Goal: Task Accomplishment & Management: Complete application form

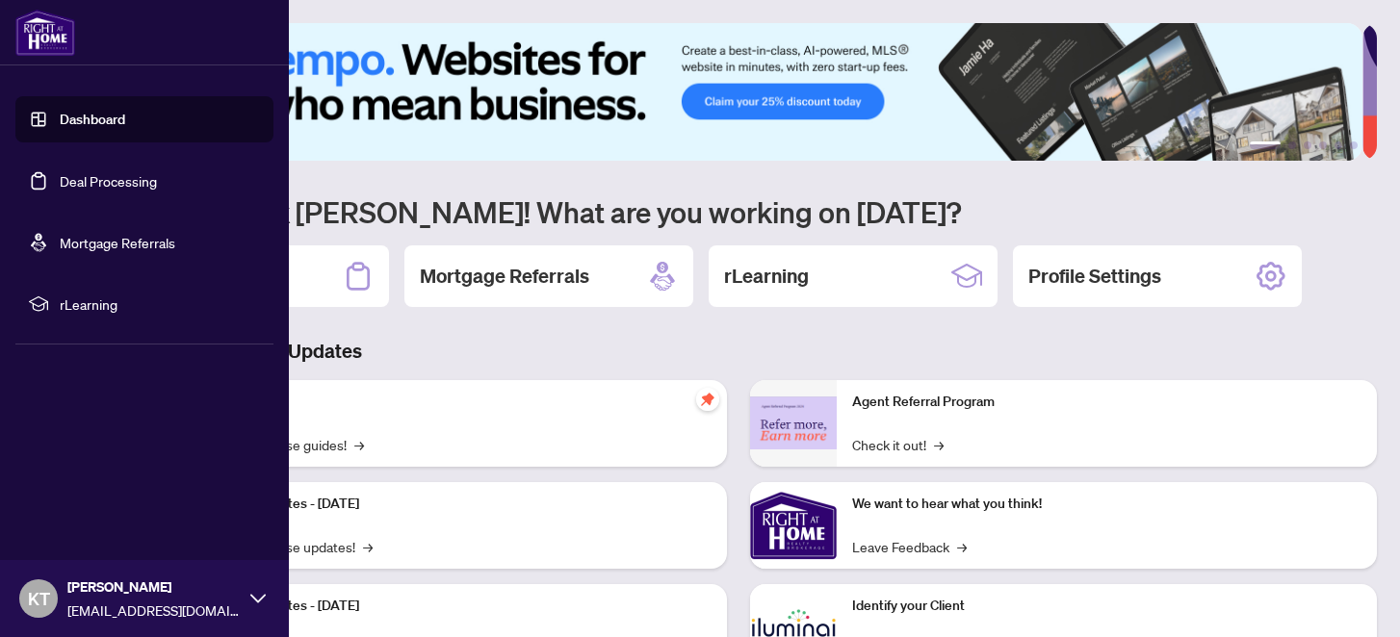
click at [89, 180] on link "Deal Processing" at bounding box center [108, 180] width 97 height 17
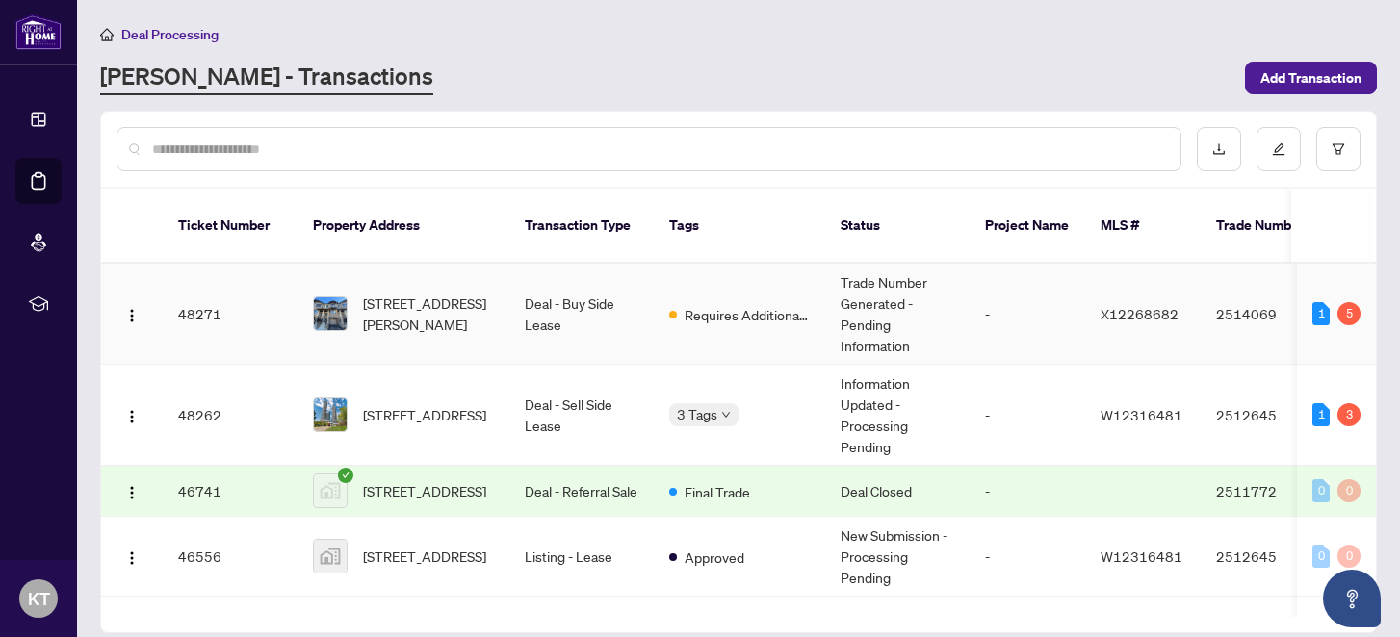
click at [1348, 302] on div "5" at bounding box center [1348, 313] width 23 height 23
click at [489, 293] on span "[STREET_ADDRESS][PERSON_NAME]" at bounding box center [428, 314] width 131 height 42
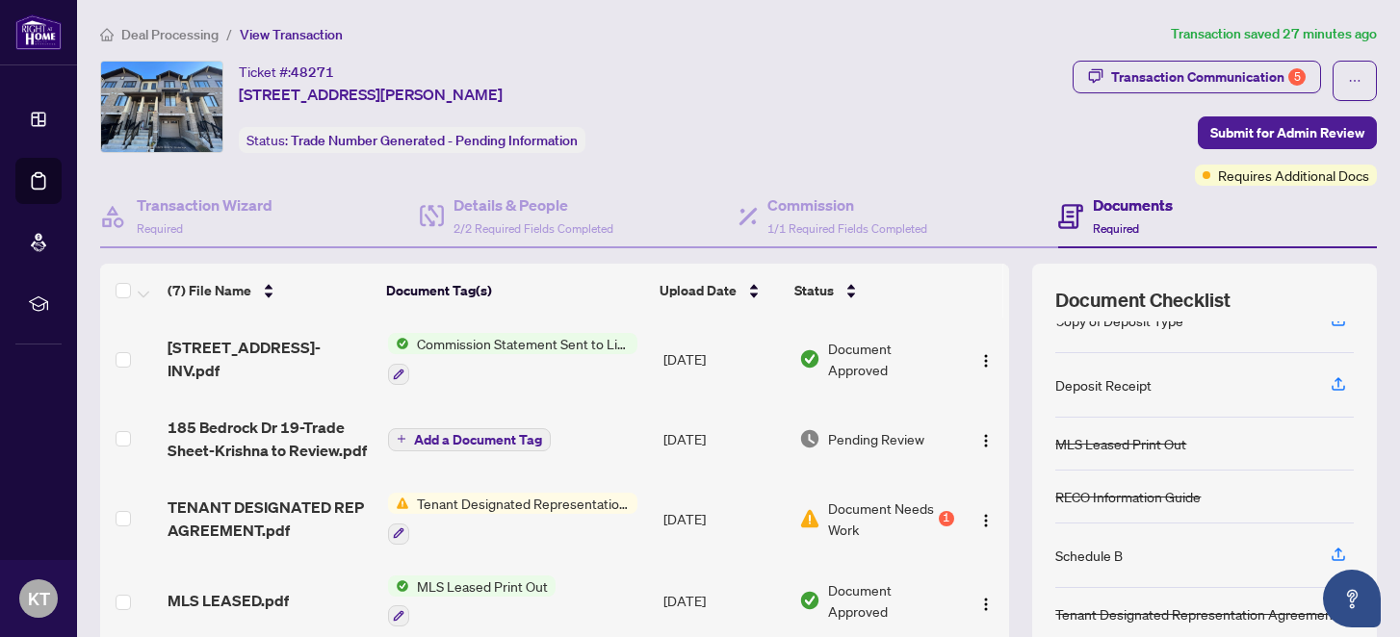
scroll to position [168, 0]
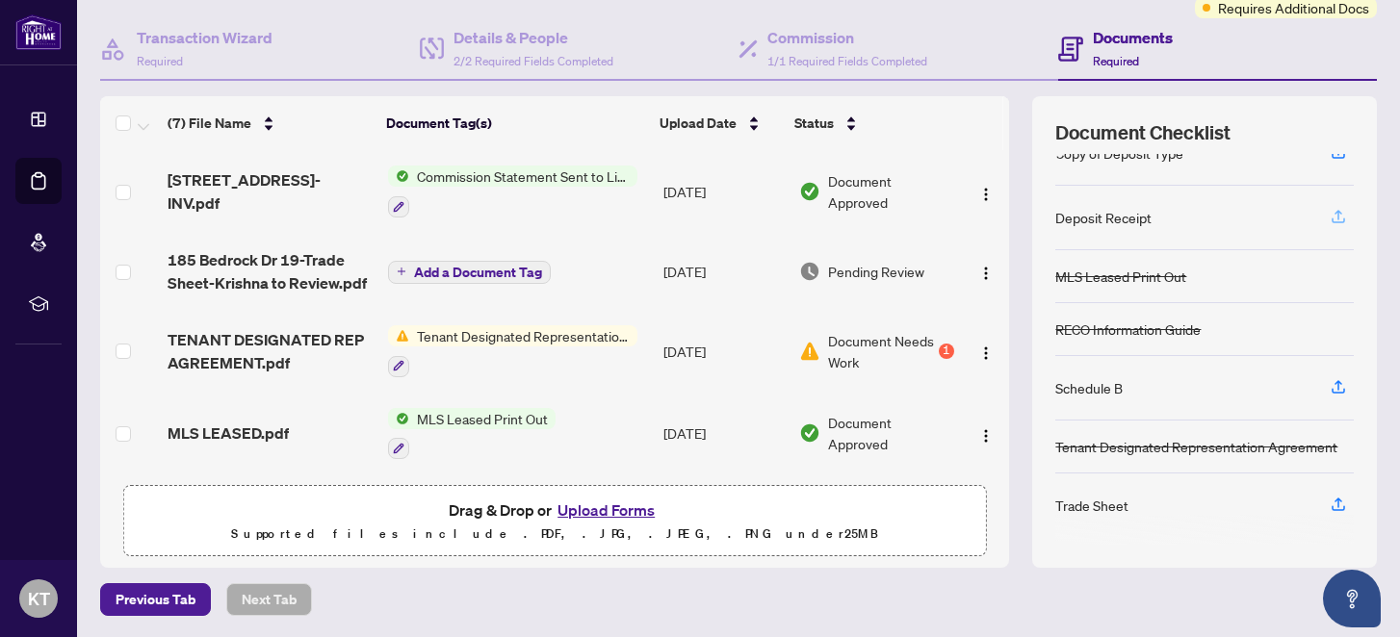
click at [1330, 216] on icon "button" at bounding box center [1338, 216] width 17 height 17
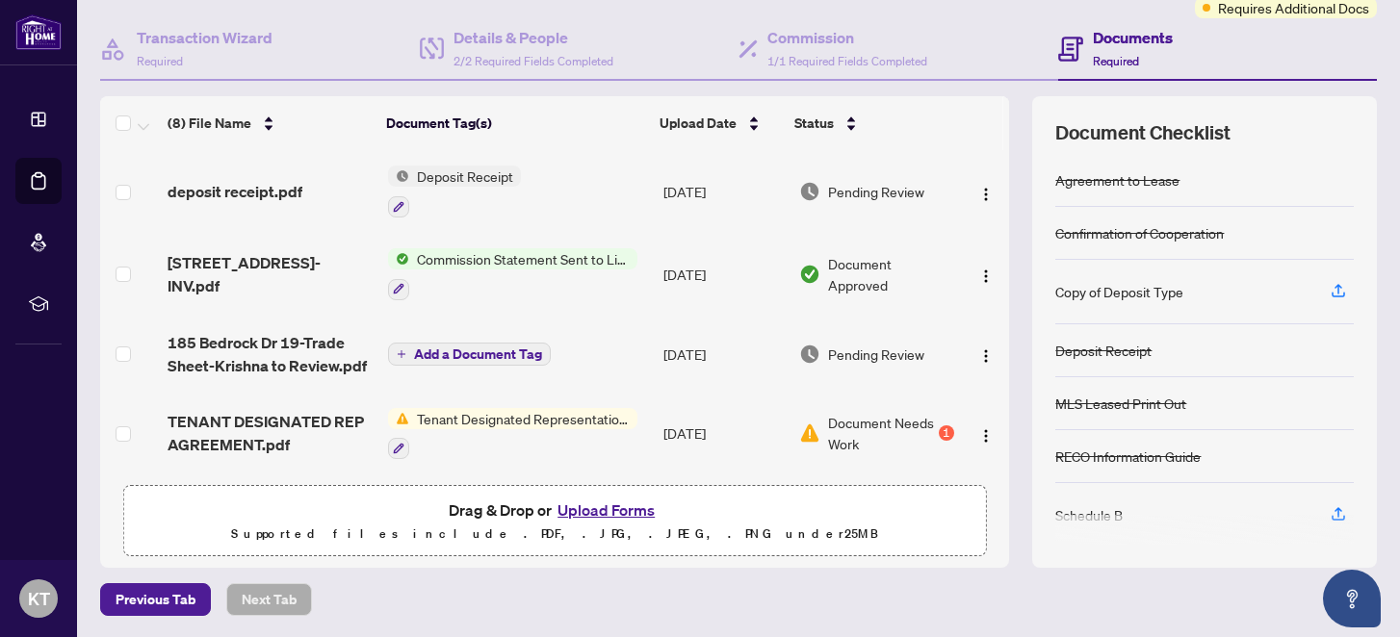
scroll to position [329, 0]
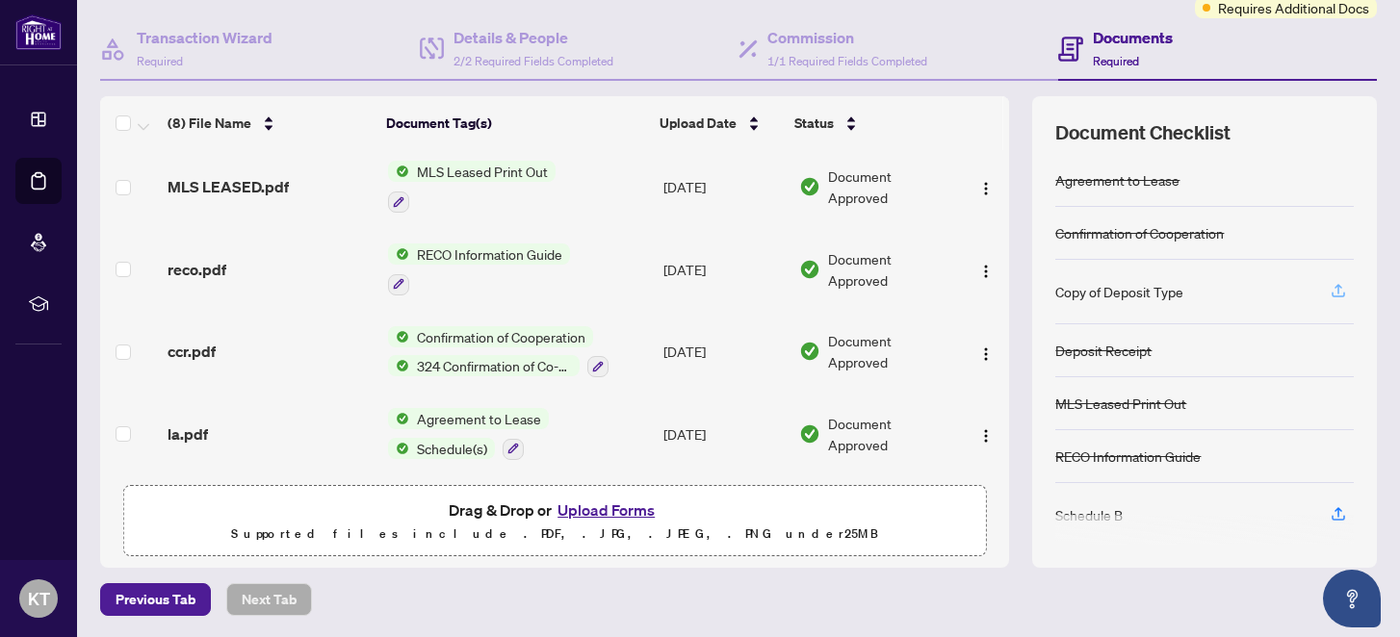
click at [1330, 291] on icon "button" at bounding box center [1338, 290] width 17 height 17
click at [1330, 290] on icon "button" at bounding box center [1338, 290] width 17 height 17
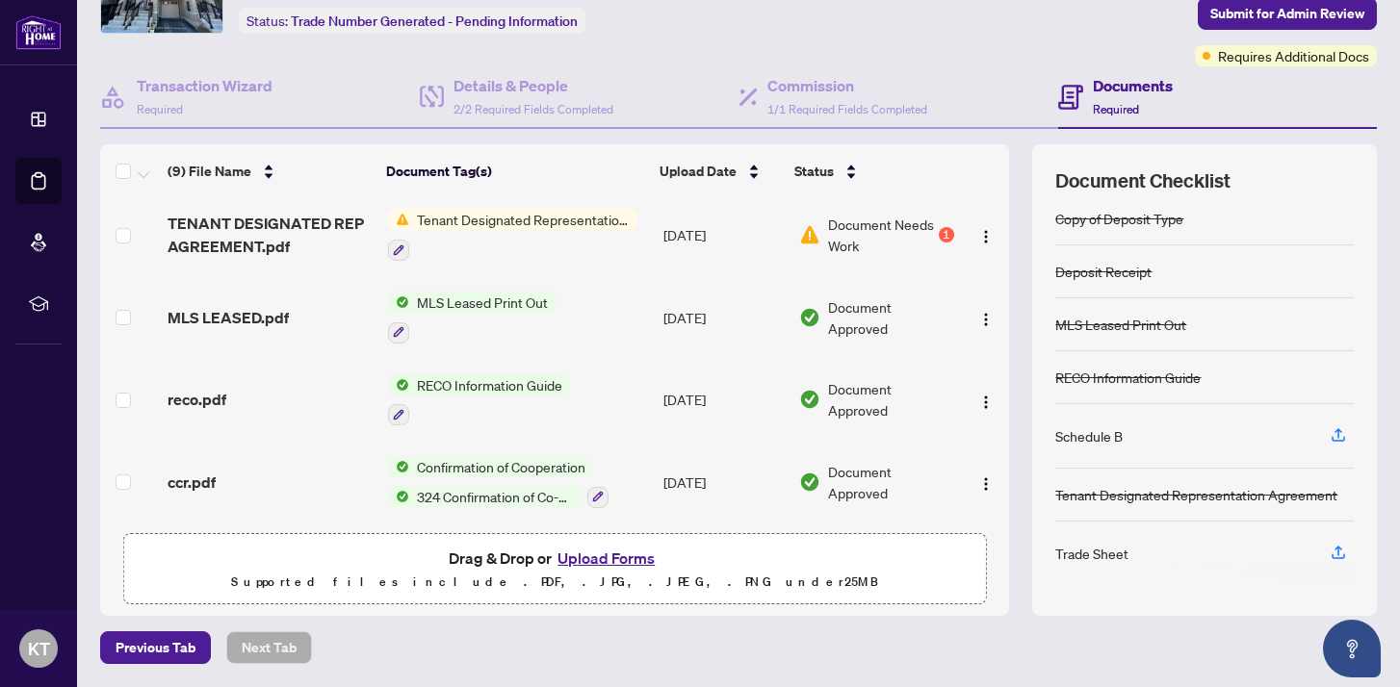
scroll to position [117, 0]
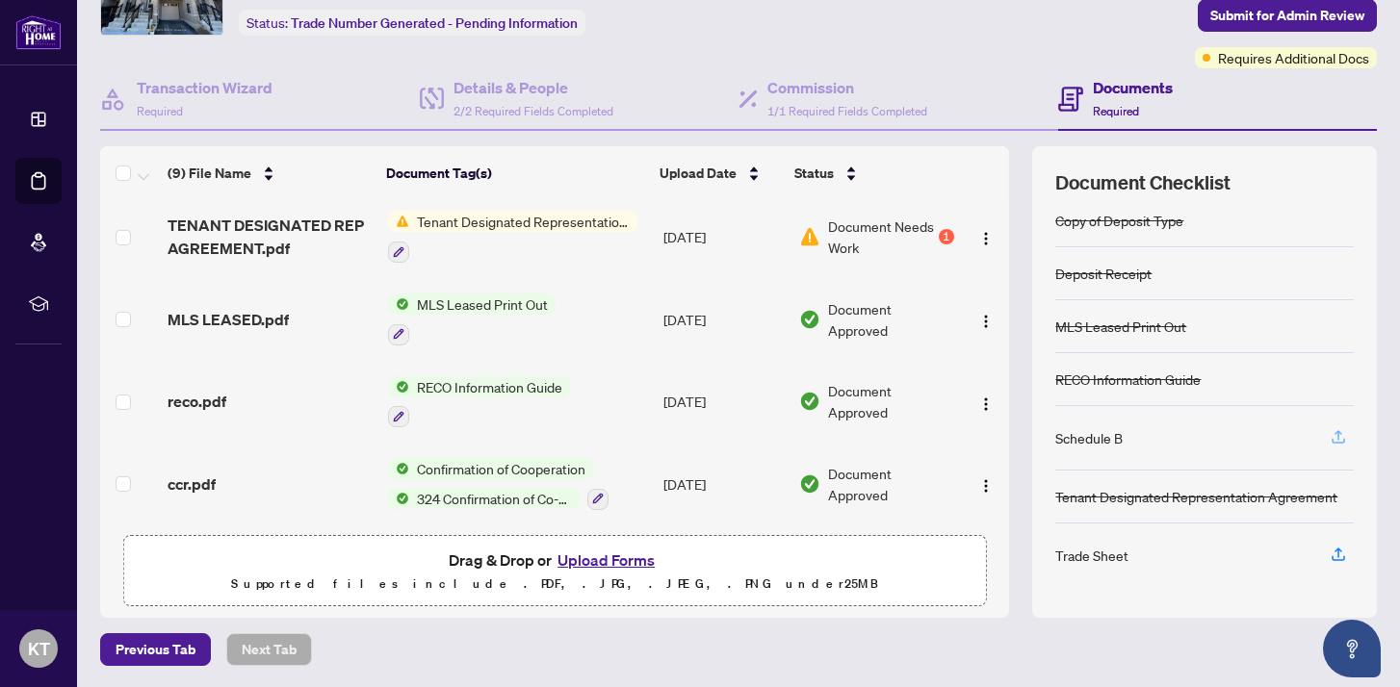
click at [1330, 434] on icon "button" at bounding box center [1338, 436] width 17 height 17
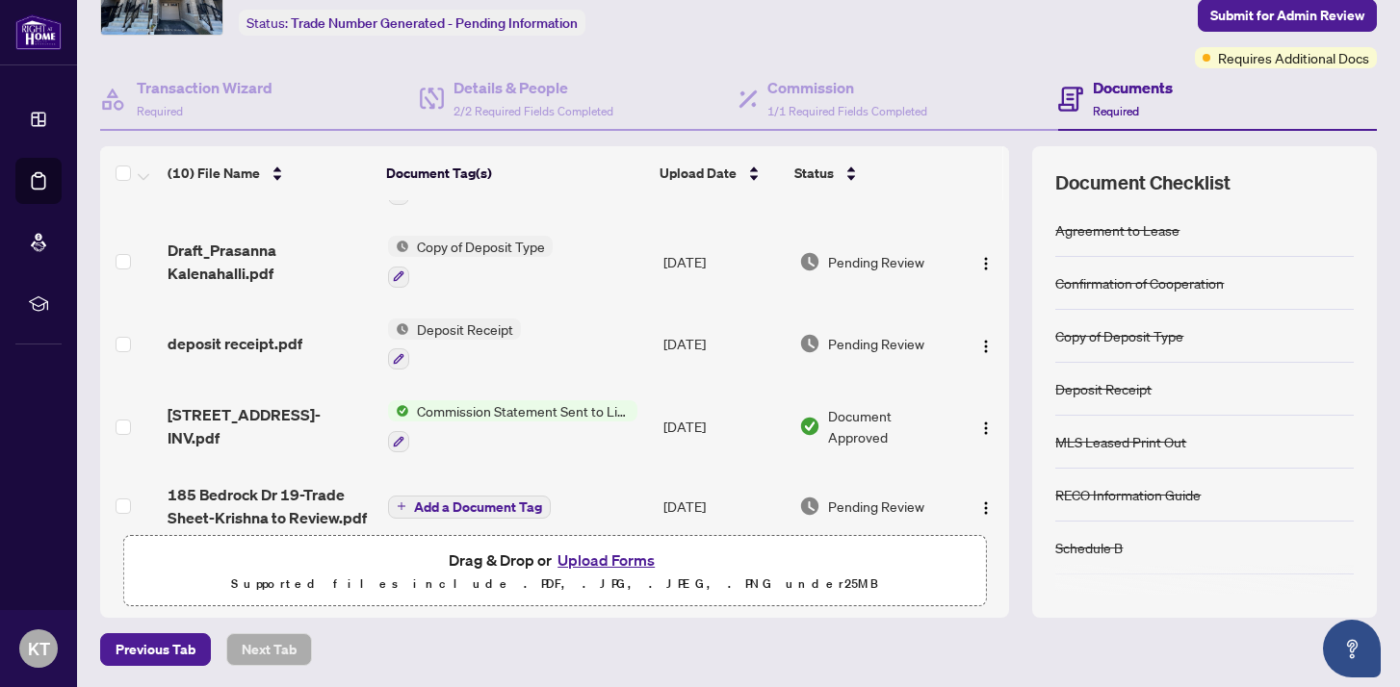
scroll to position [0, 0]
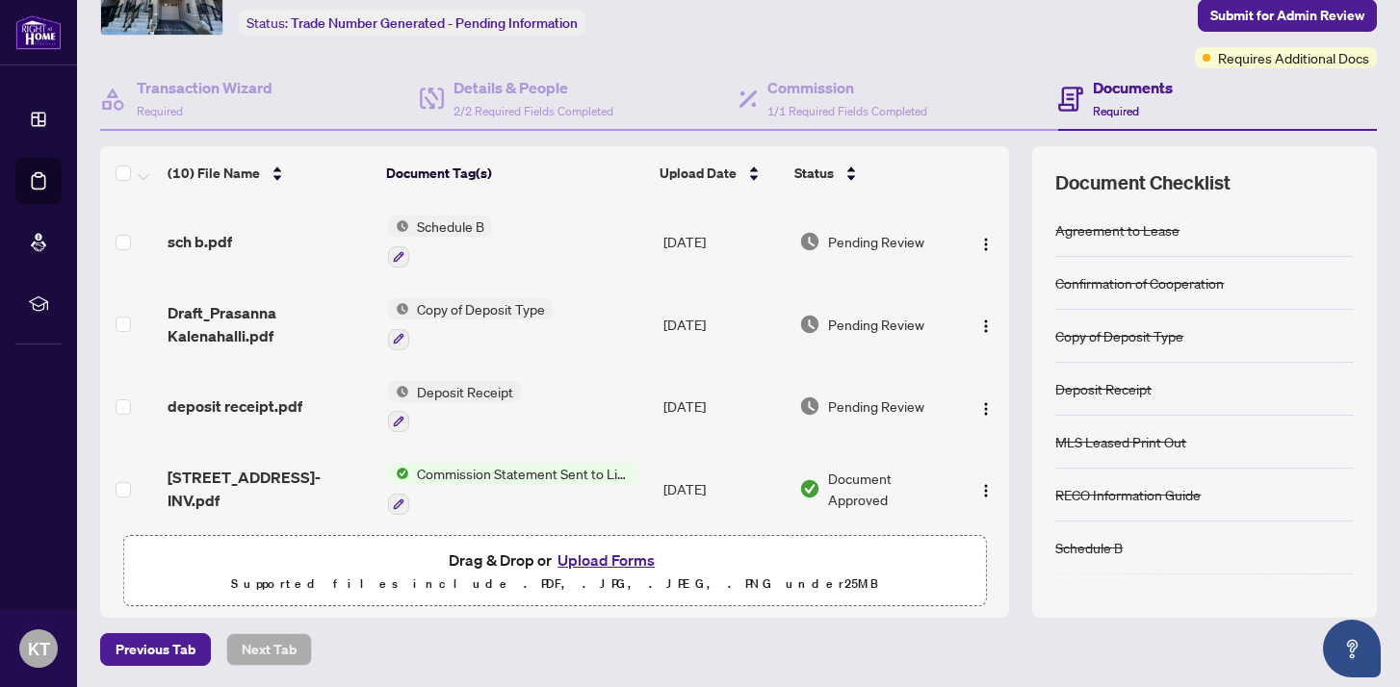
click at [465, 227] on span "Schedule B" at bounding box center [450, 226] width 83 height 21
click at [377, 325] on span "Schedule B" at bounding box center [390, 319] width 83 height 21
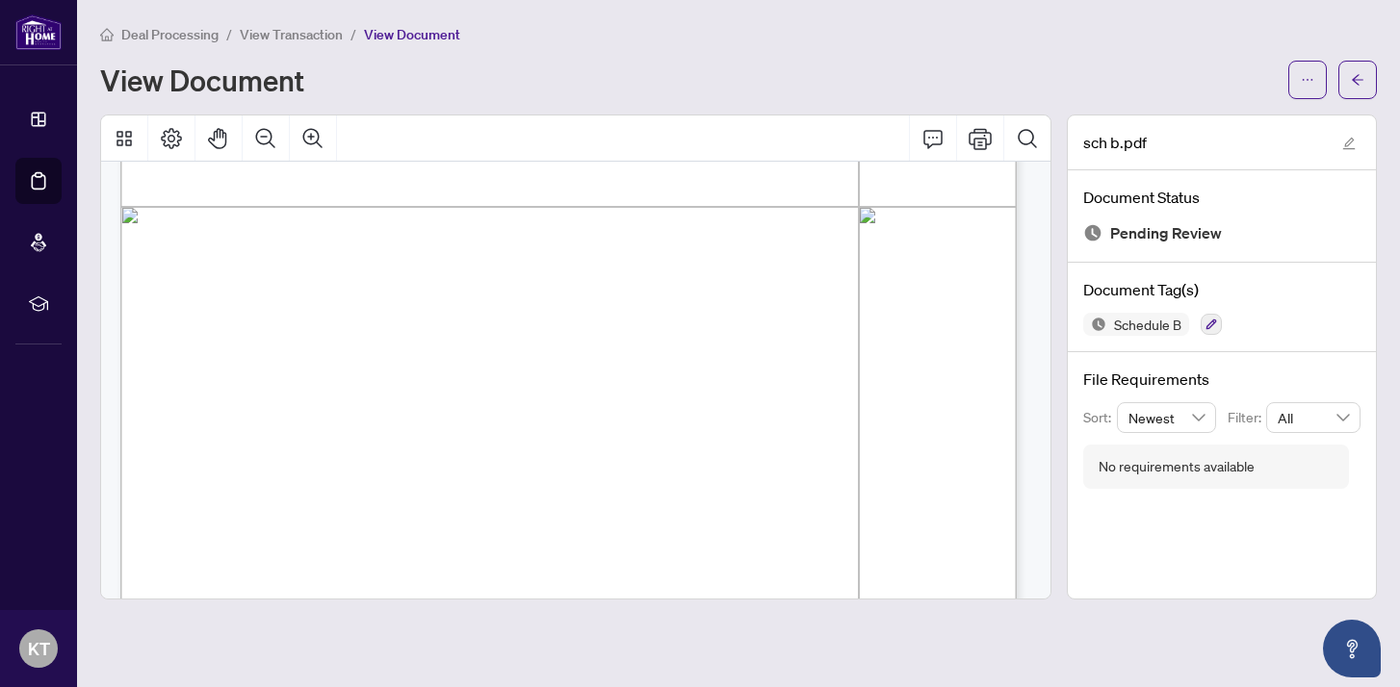
scroll to position [1951, 0]
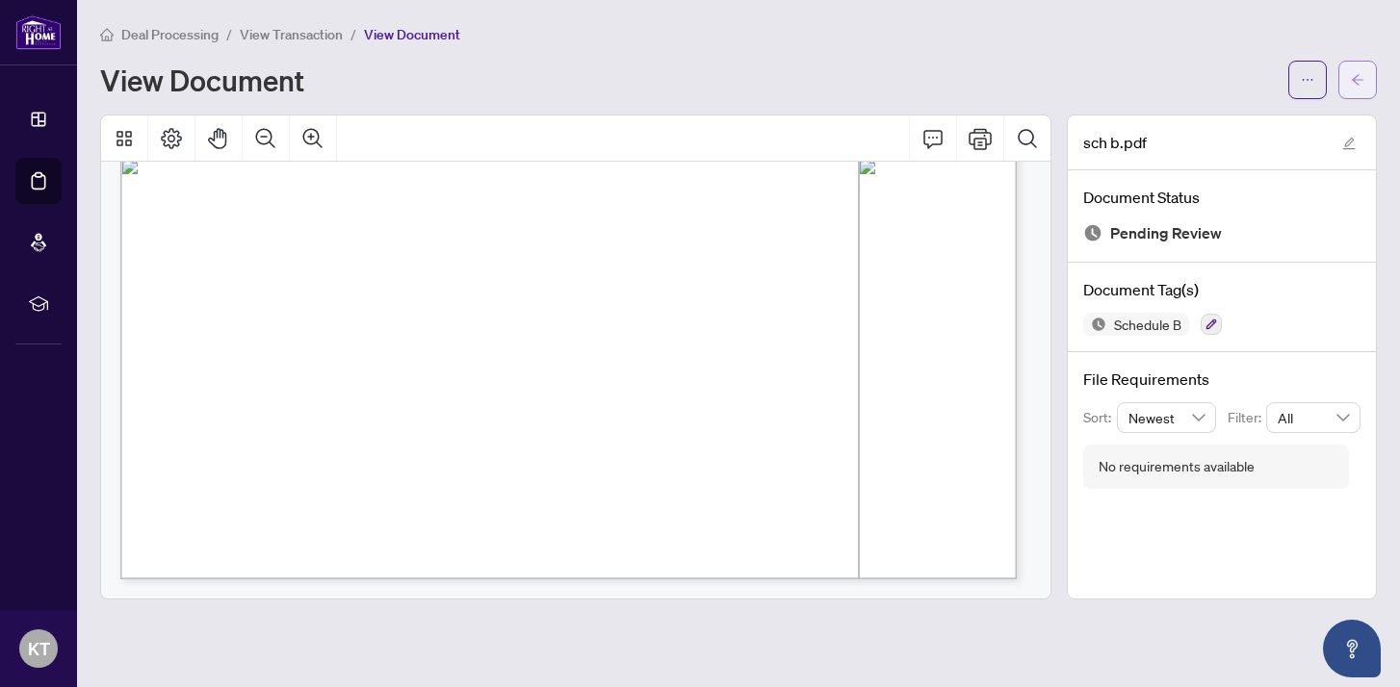
click at [1355, 79] on icon "arrow-left" at bounding box center [1358, 79] width 12 height 11
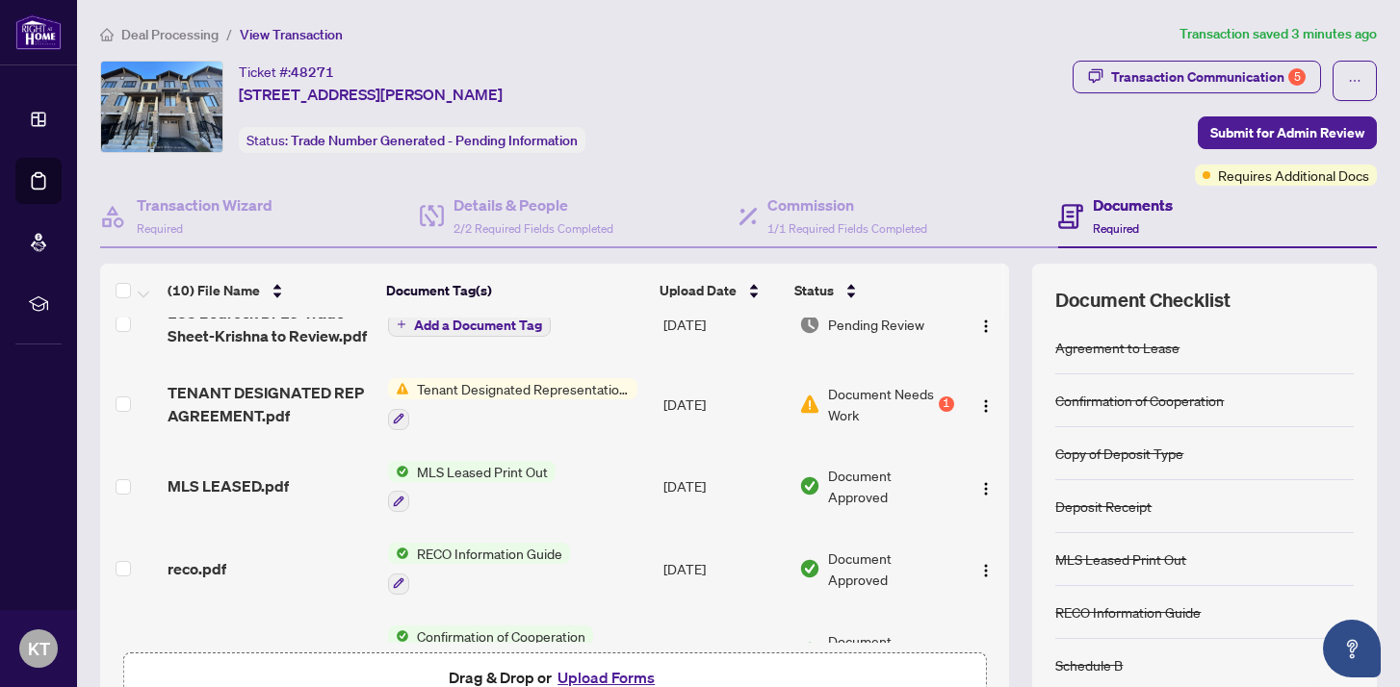
scroll to position [104, 0]
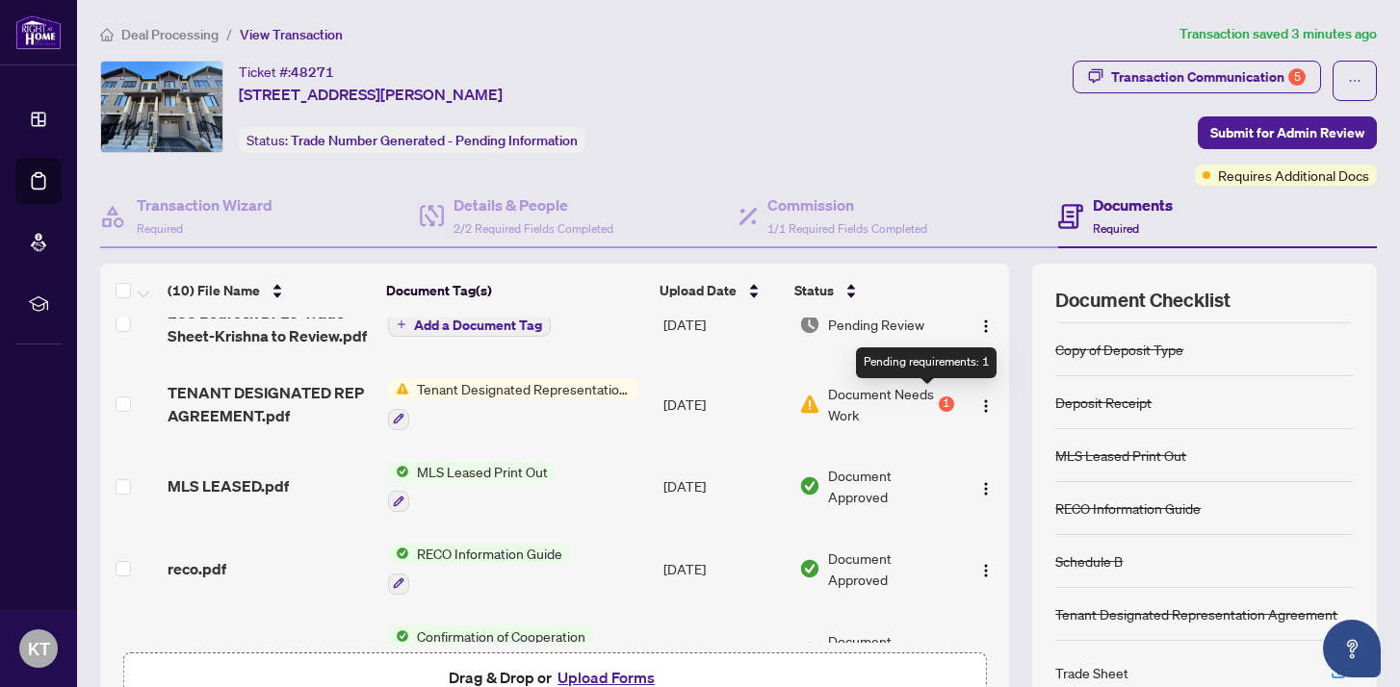
click at [939, 397] on div "1" at bounding box center [946, 404] width 15 height 15
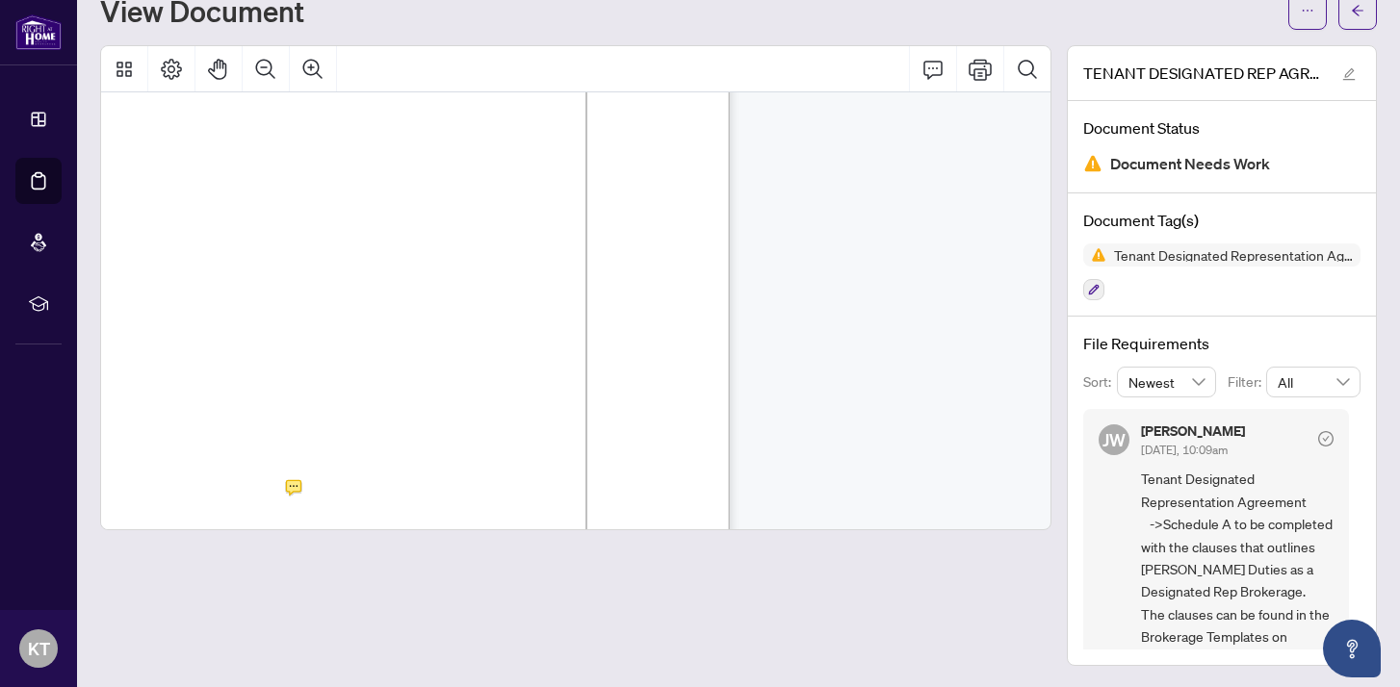
scroll to position [3784, 0]
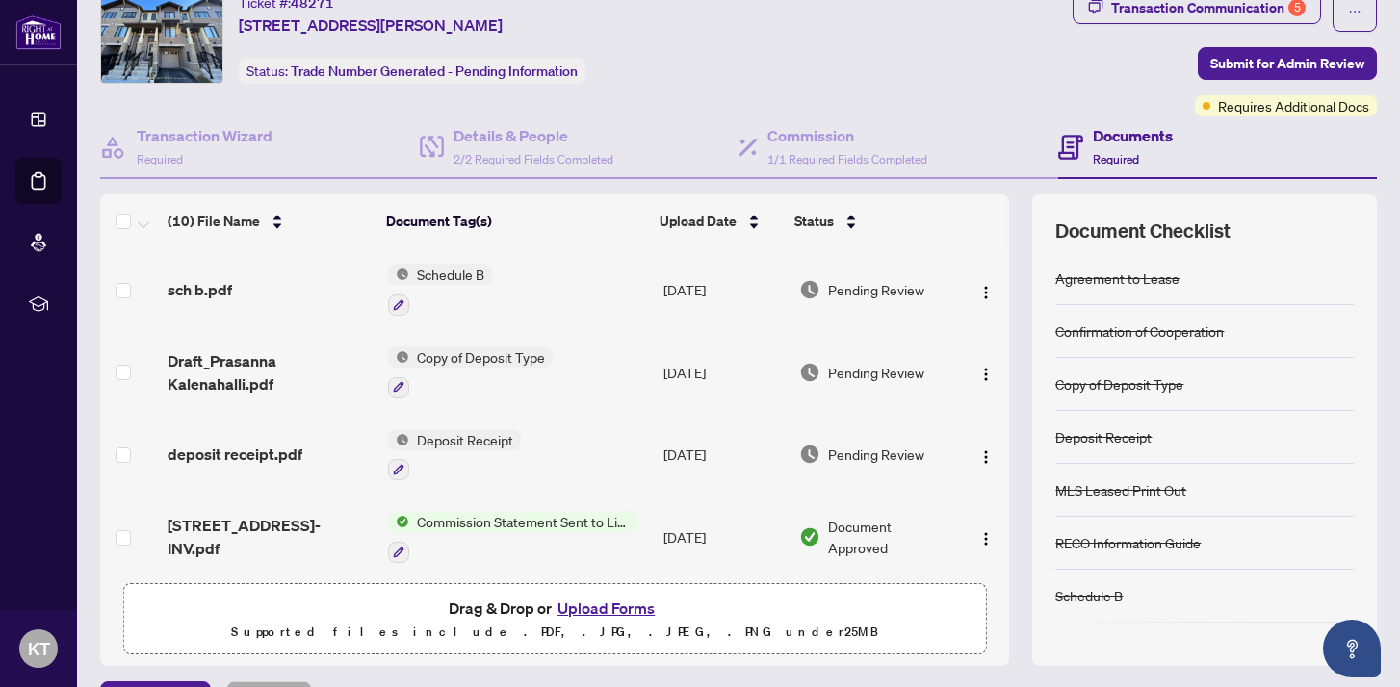
click at [558, 520] on span "Commission Statement Sent to Listing Brokerage" at bounding box center [523, 521] width 228 height 21
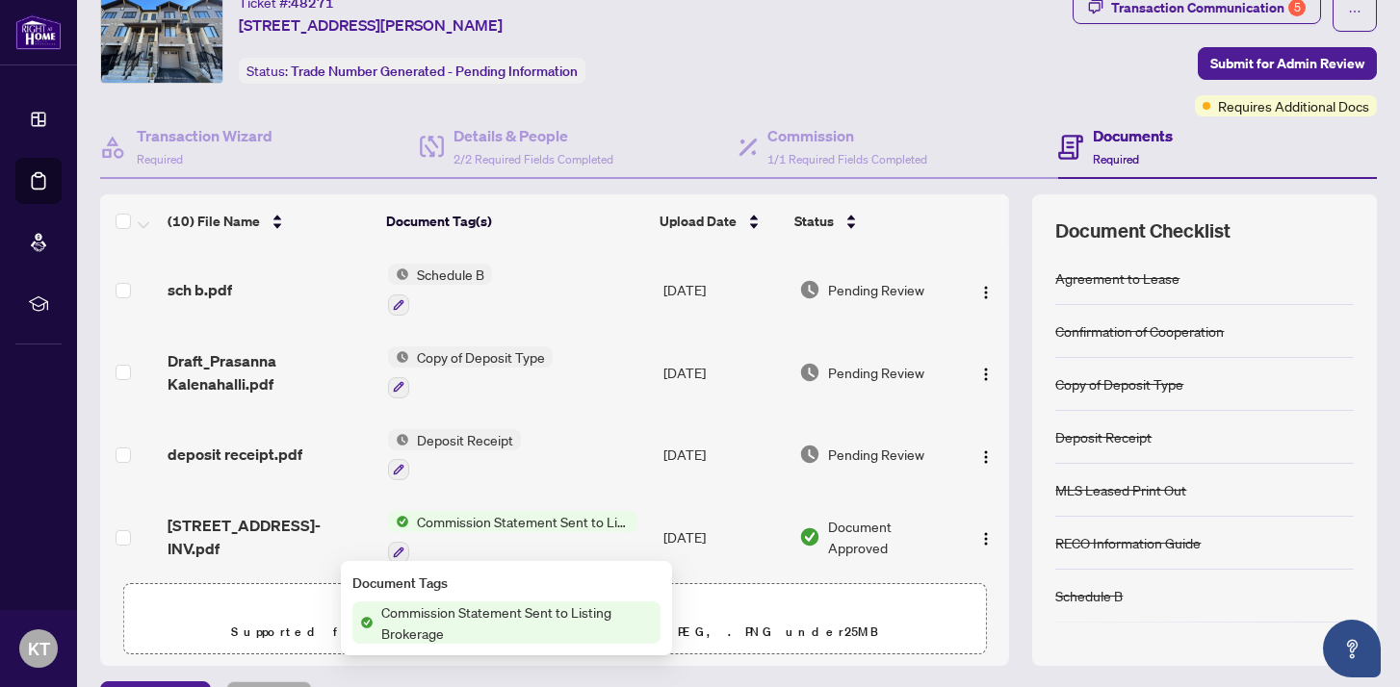
click at [509, 611] on span "Commission Statement Sent to Listing Brokerage" at bounding box center [517, 623] width 287 height 42
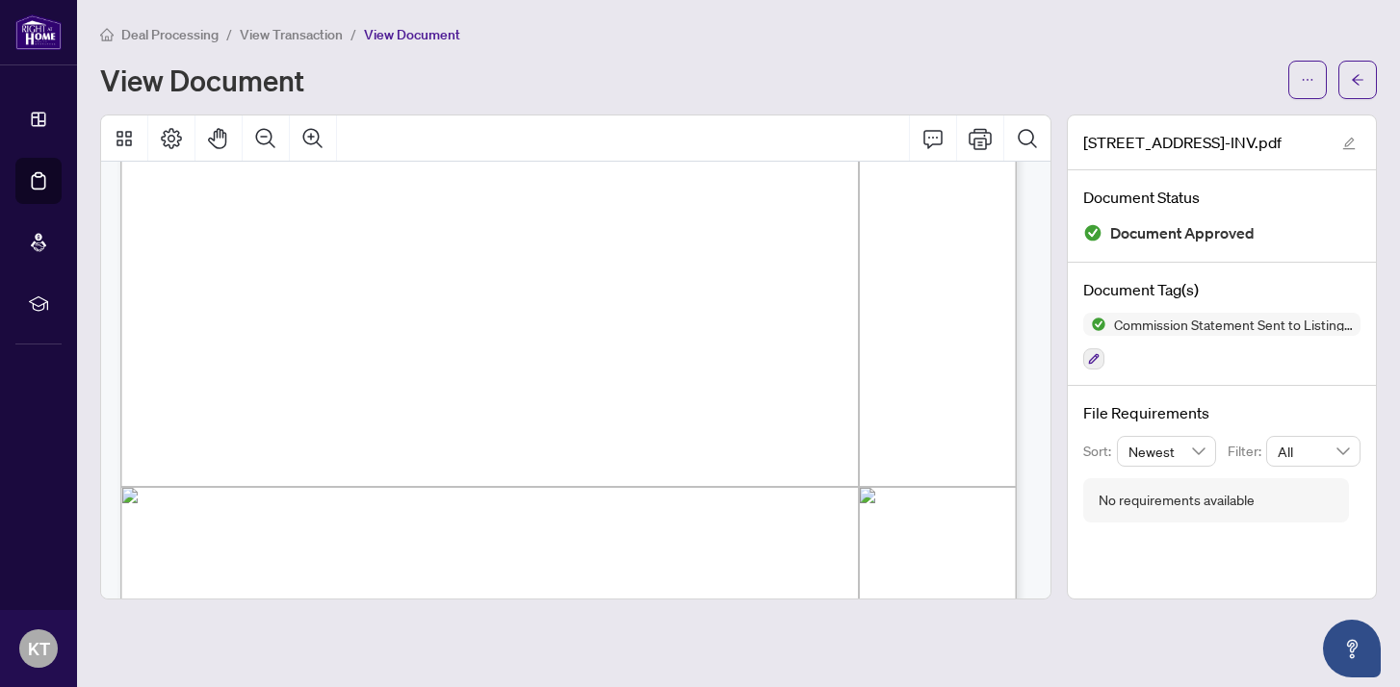
scroll to position [762, 0]
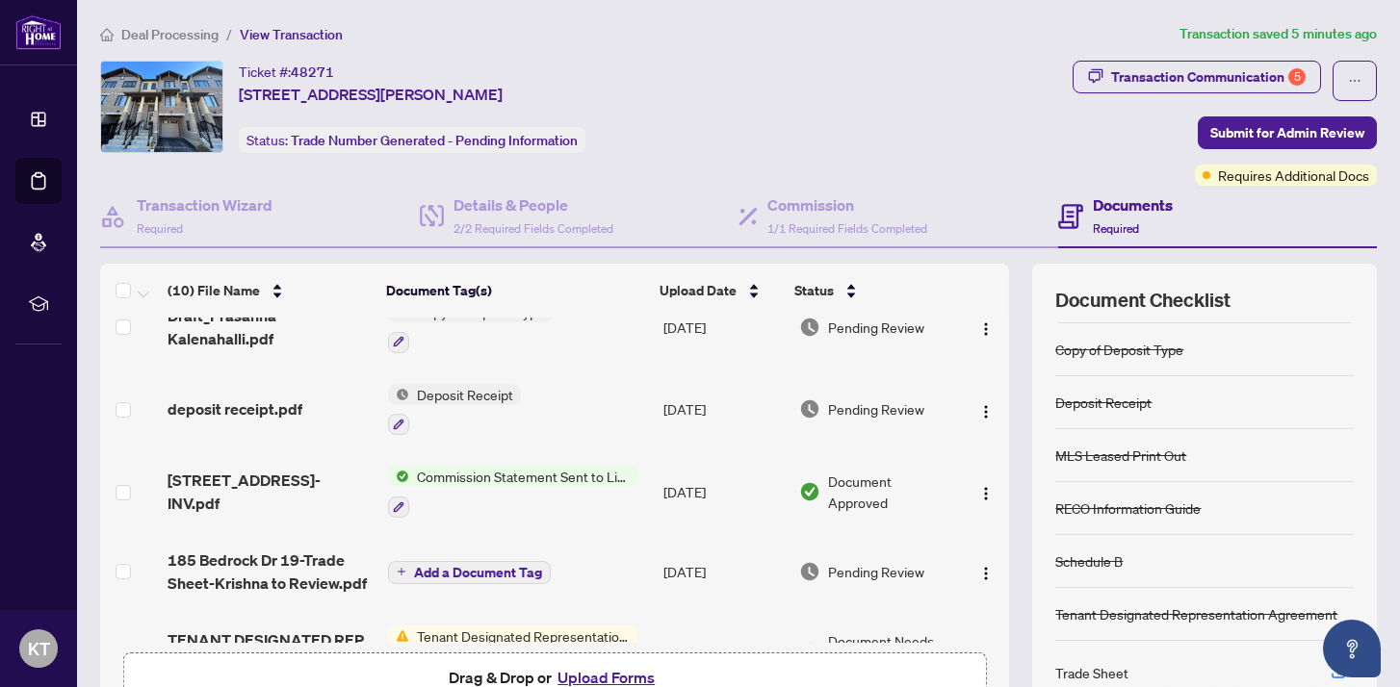
scroll to position [493, 0]
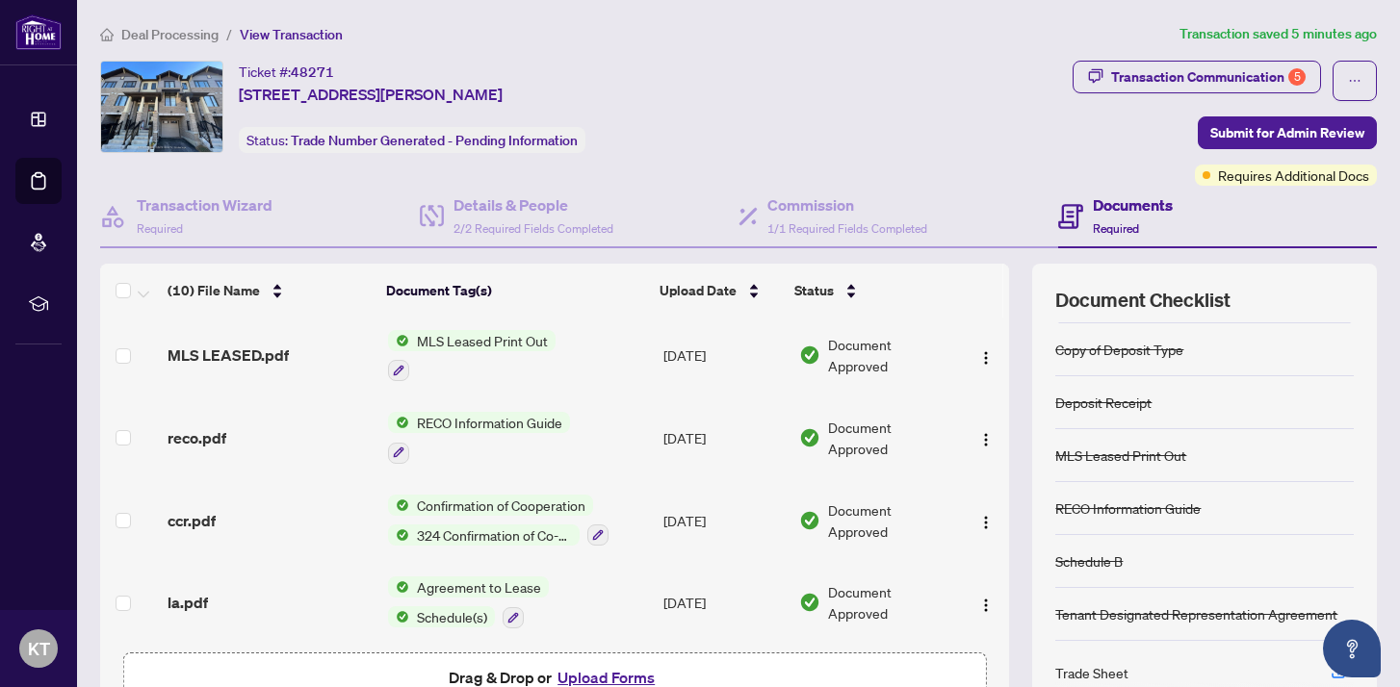
click at [1070, 636] on div "Trade Sheet" at bounding box center [1091, 672] width 73 height 21
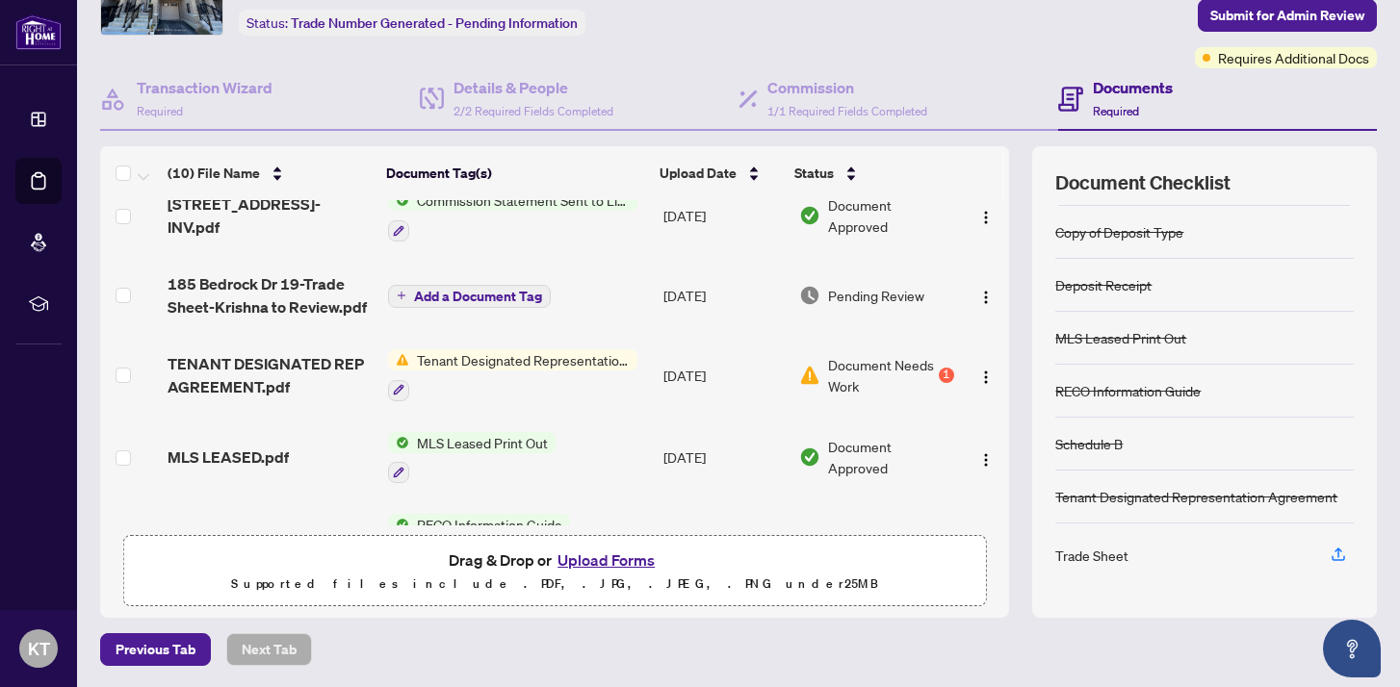
scroll to position [0, 0]
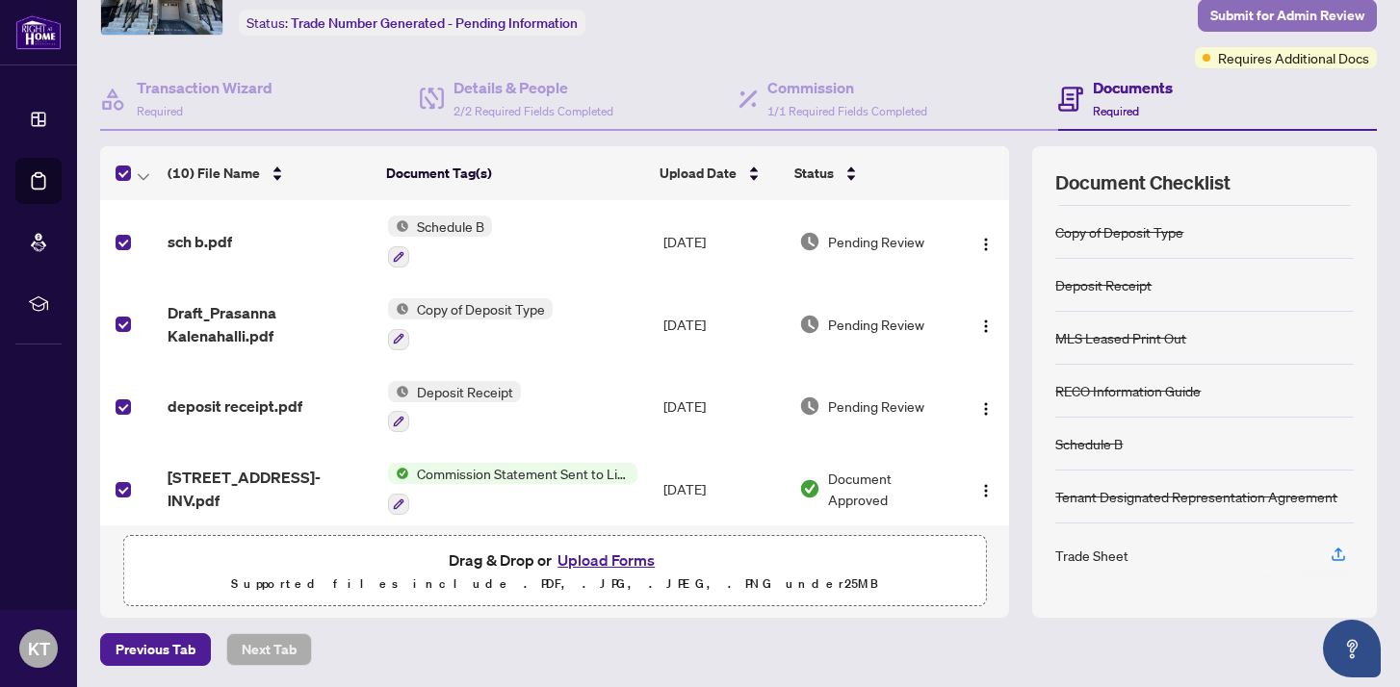
click at [1262, 15] on span "Submit for Admin Review" at bounding box center [1287, 15] width 154 height 31
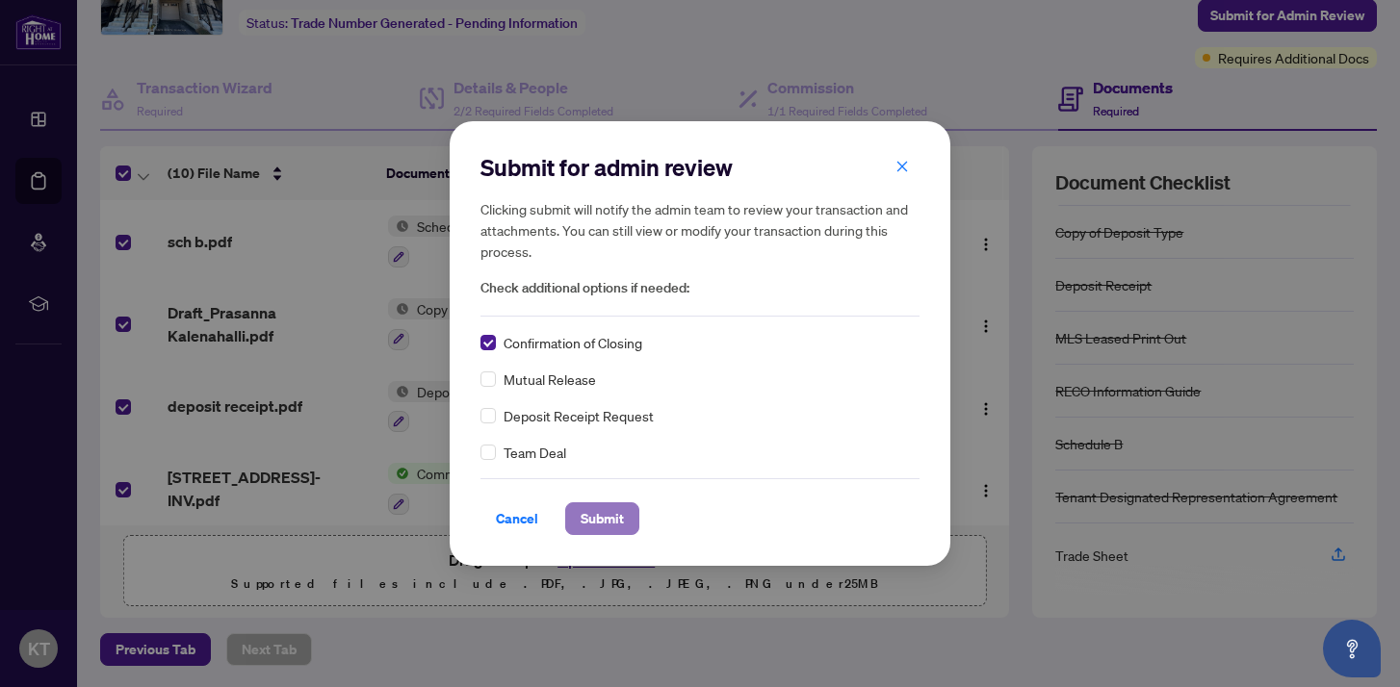
click at [605, 513] on span "Submit" at bounding box center [602, 519] width 43 height 31
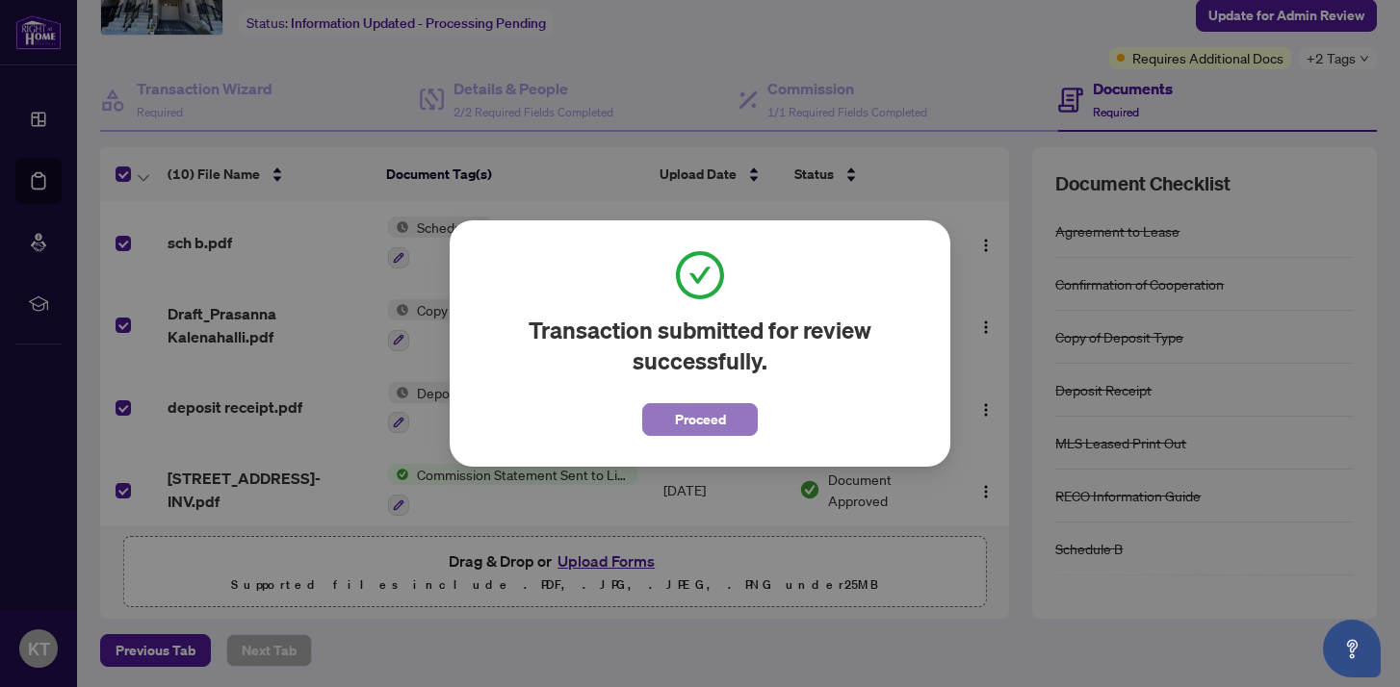
click at [731, 431] on button "Proceed" at bounding box center [700, 419] width 116 height 33
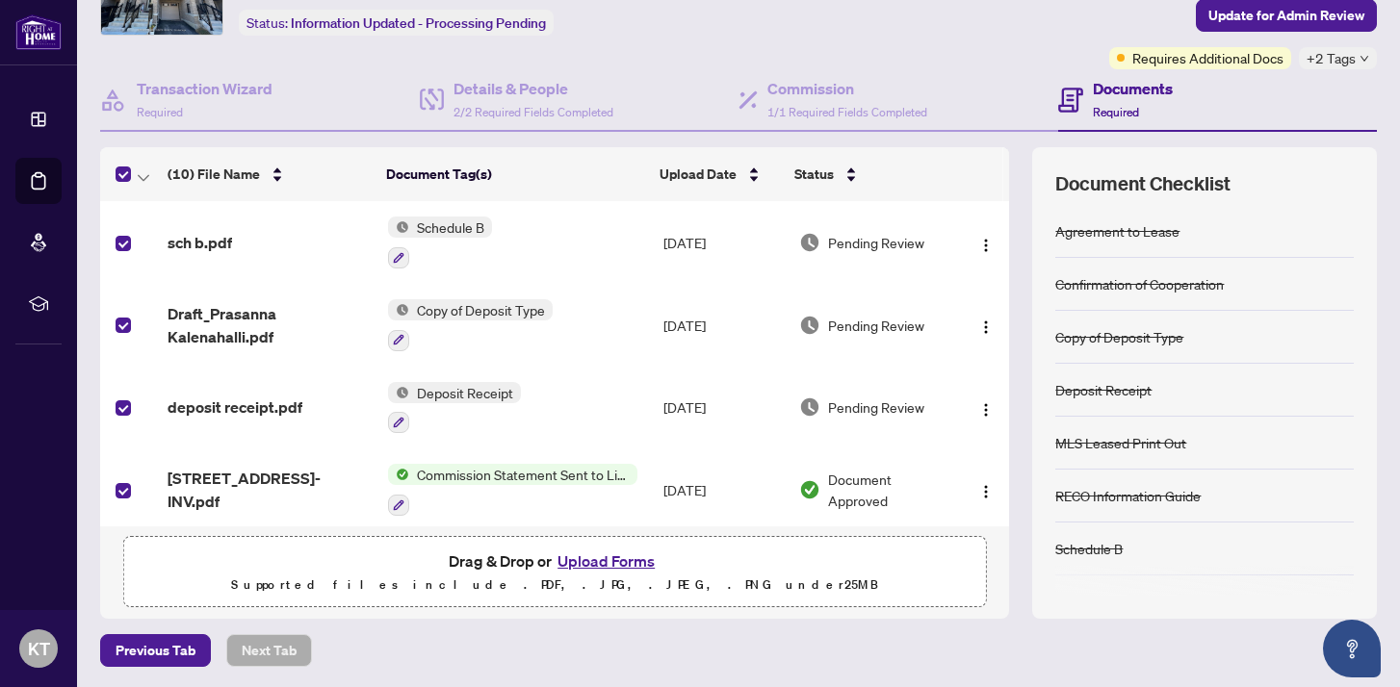
click at [931, 63] on div "Ticket #: 48271 [STREET_ADDRESS][PERSON_NAME] Status: Information Updated - Pro…" at bounding box center [582, 6] width 972 height 126
click at [1282, 20] on span "Update for Admin Review" at bounding box center [1286, 15] width 156 height 31
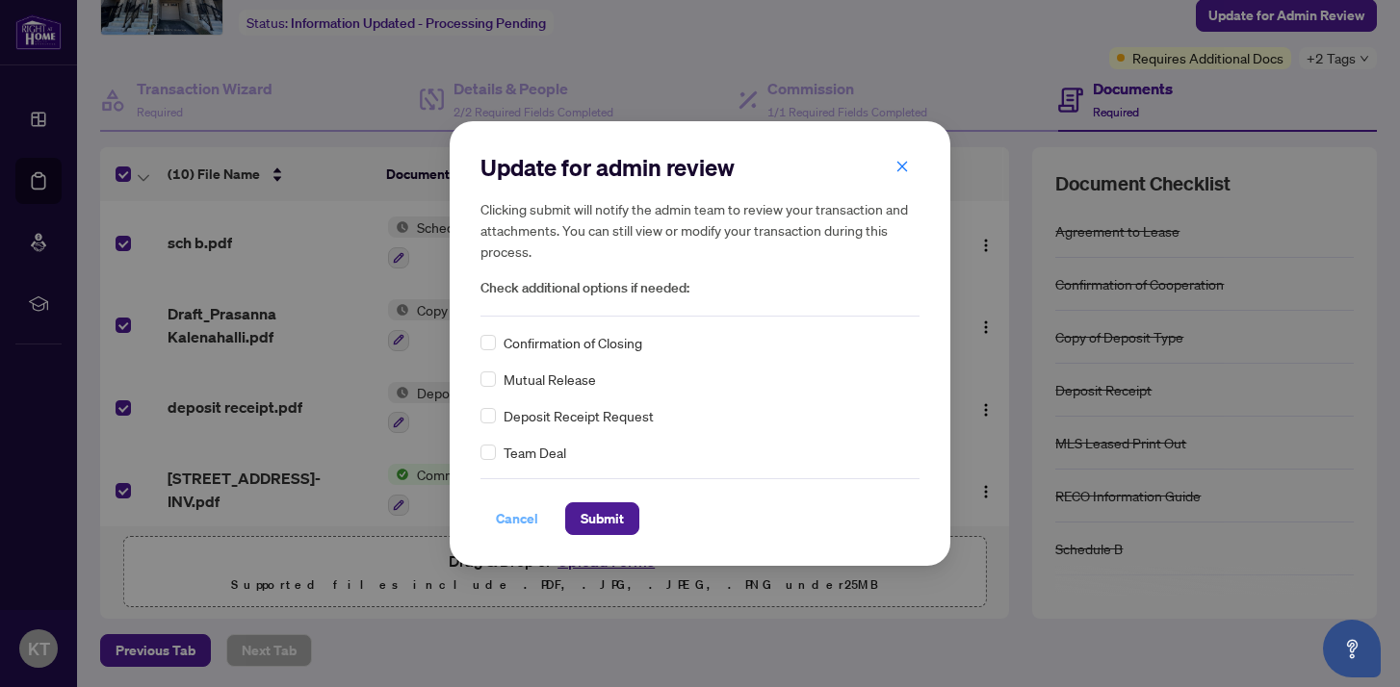
click at [501, 524] on span "Cancel" at bounding box center [517, 519] width 42 height 31
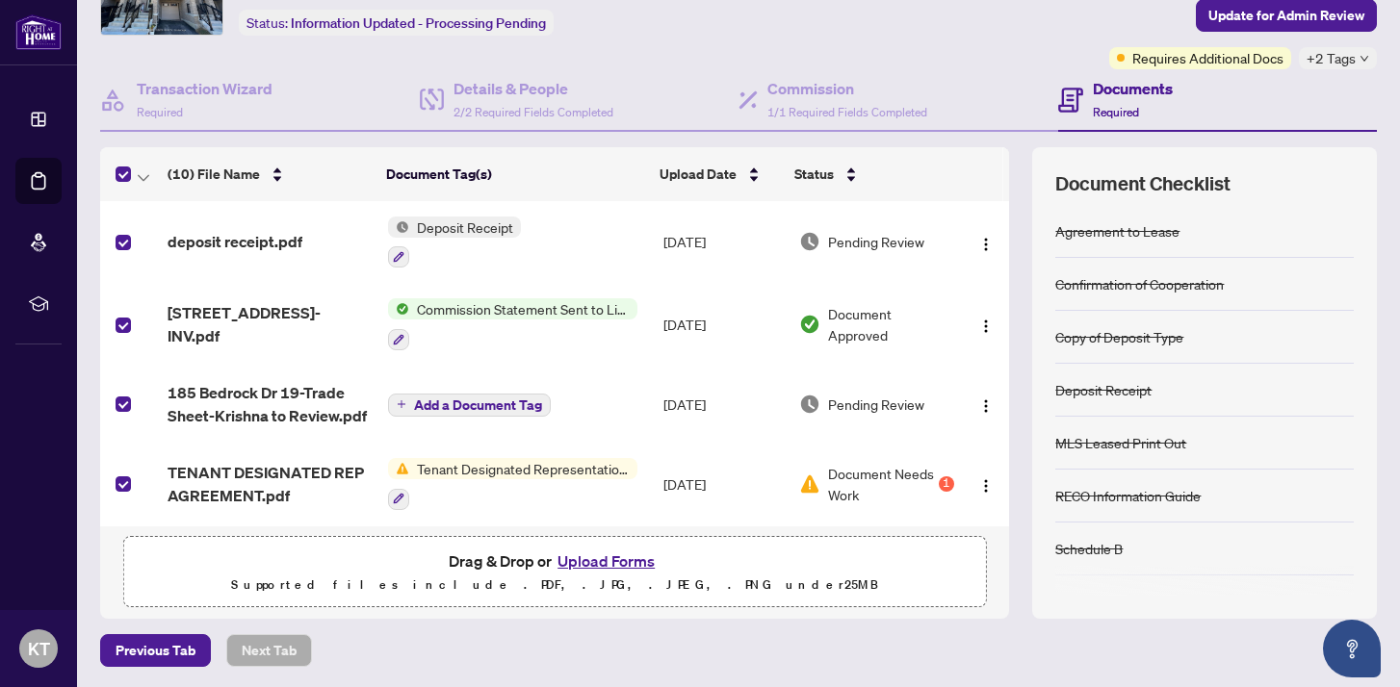
scroll to position [196, 0]
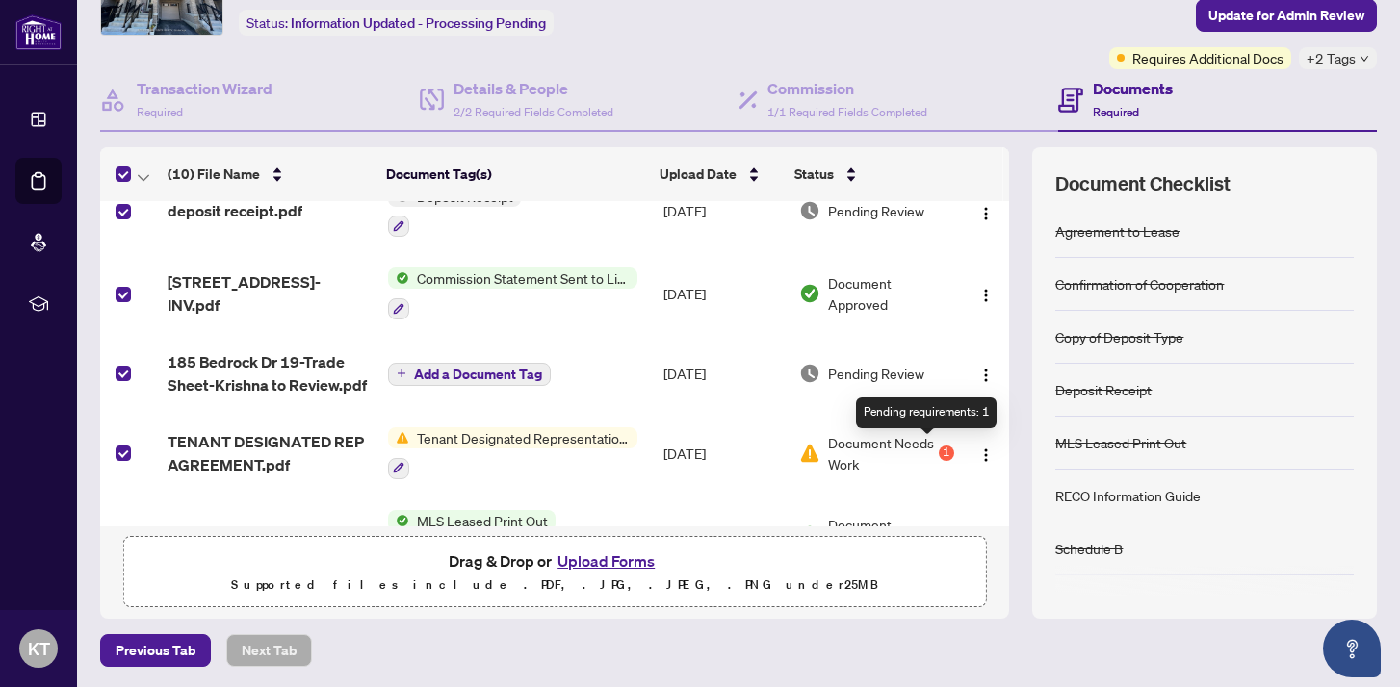
click at [939, 450] on div "1" at bounding box center [946, 453] width 15 height 15
